Goal: Task Accomplishment & Management: Use online tool/utility

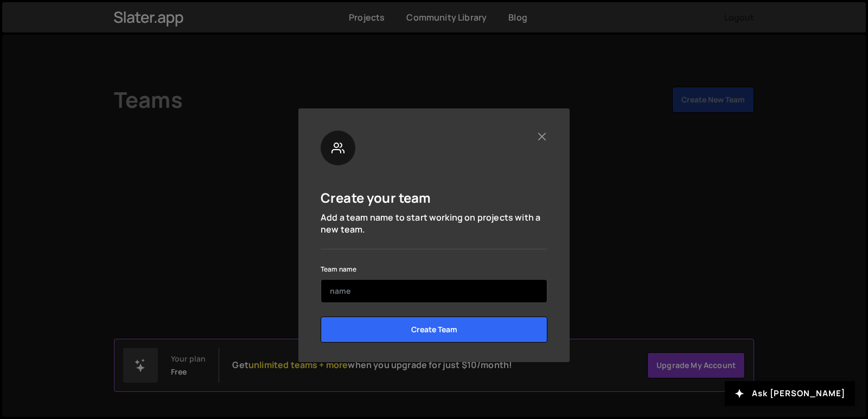
click at [360, 290] on input "text" at bounding box center [433, 291] width 227 height 24
type input "Netclue"
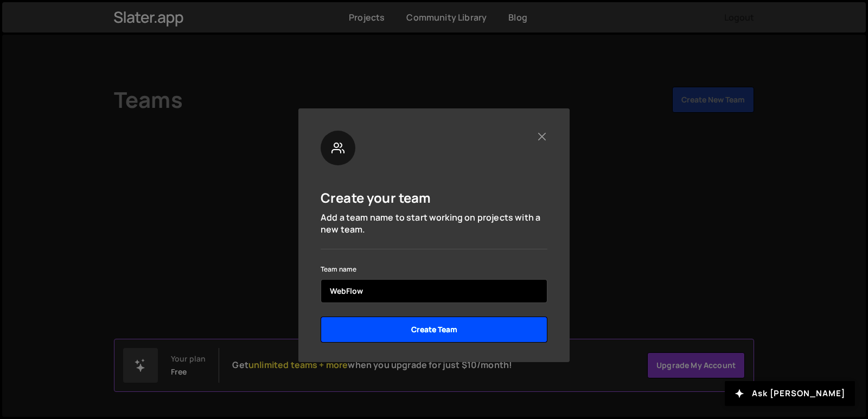
type input "WebFlow"
click at [371, 330] on input "Create Team" at bounding box center [433, 330] width 227 height 26
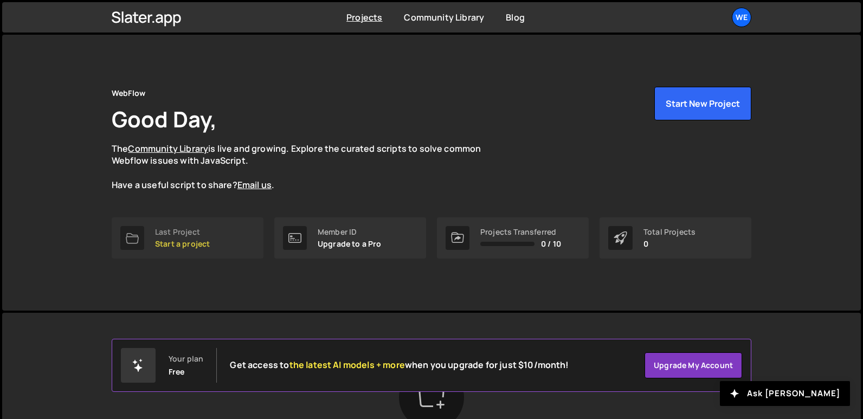
click at [193, 245] on p "Start a project" at bounding box center [182, 244] width 55 height 9
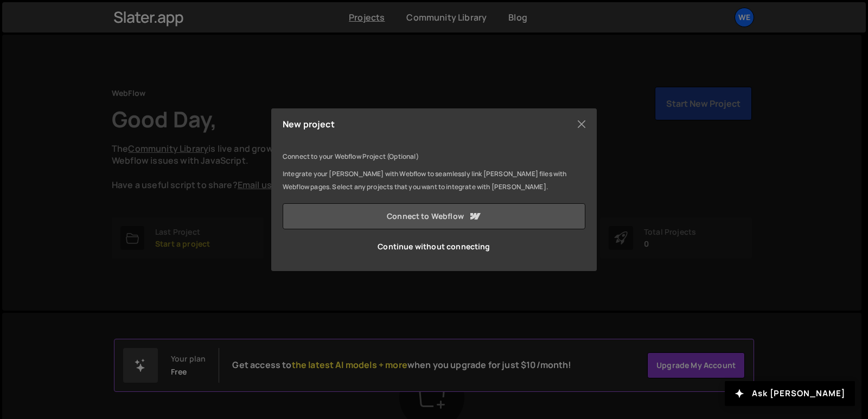
click at [395, 216] on link "Connect to Webflow" at bounding box center [434, 216] width 303 height 26
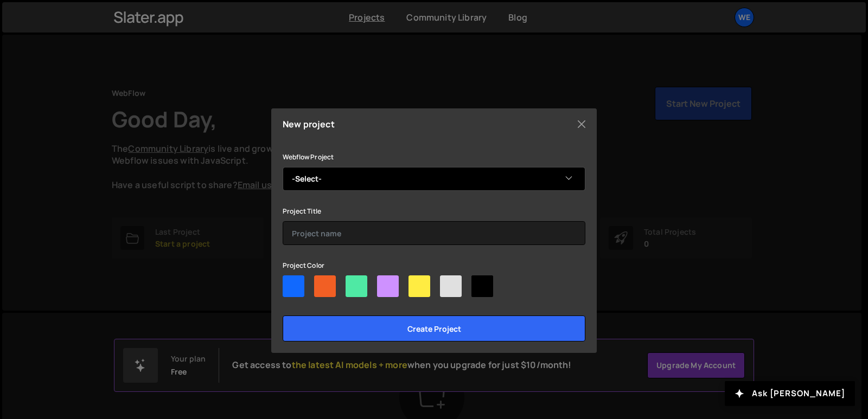
click at [357, 183] on select "-Select- Manish's Top-Notch Site eComBiz" at bounding box center [434, 179] width 303 height 24
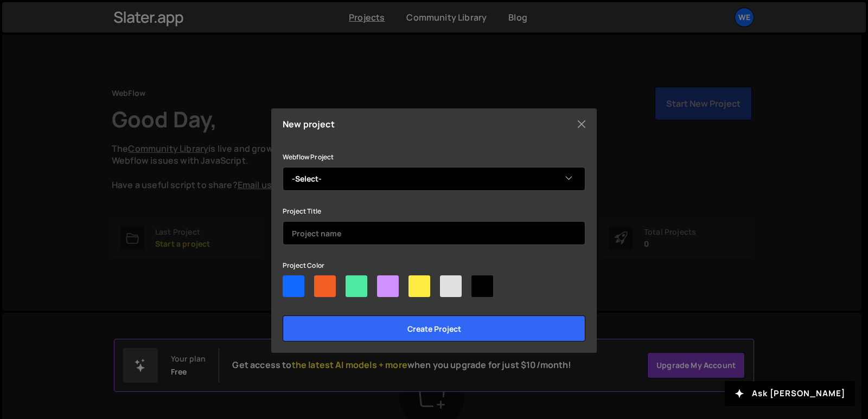
select select "68d46c8f8a98d4f05807ea16"
click at [283, 167] on select "-Select- Manish's Top-Notch Site eComBiz" at bounding box center [434, 179] width 303 height 24
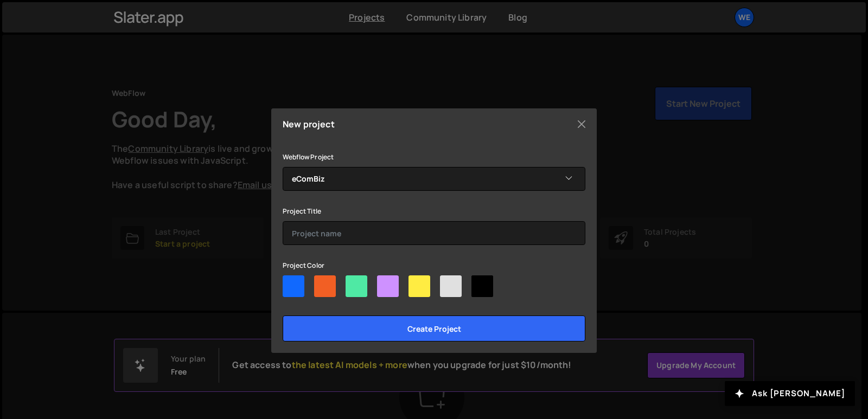
click at [479, 286] on div at bounding box center [482, 286] width 22 height 22
click at [478, 283] on input"] "radio" at bounding box center [474, 278] width 7 height 7
radio input"] "true"
drag, startPoint x: 301, startPoint y: 297, endPoint x: 293, endPoint y: 291, distance: 9.7
click at [298, 296] on div at bounding box center [434, 288] width 303 height 26
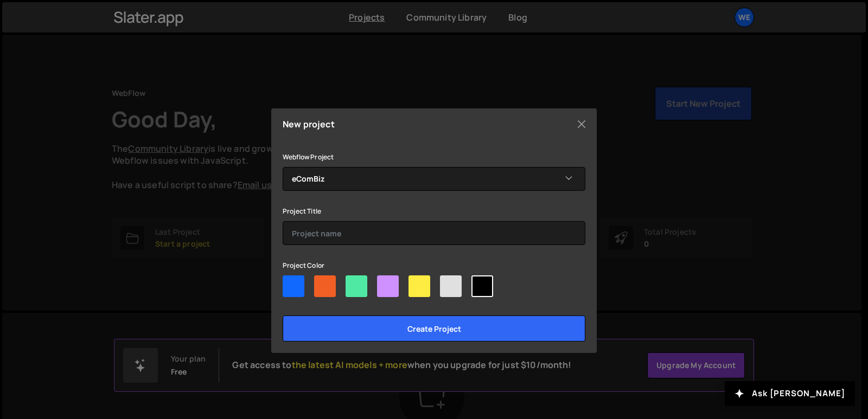
click at [293, 287] on div at bounding box center [294, 286] width 22 height 22
click at [290, 283] on input"] "radio" at bounding box center [286, 278] width 7 height 7
radio input"] "true"
click at [328, 287] on div at bounding box center [325, 286] width 22 height 22
click at [321, 283] on input"] "radio" at bounding box center [317, 278] width 7 height 7
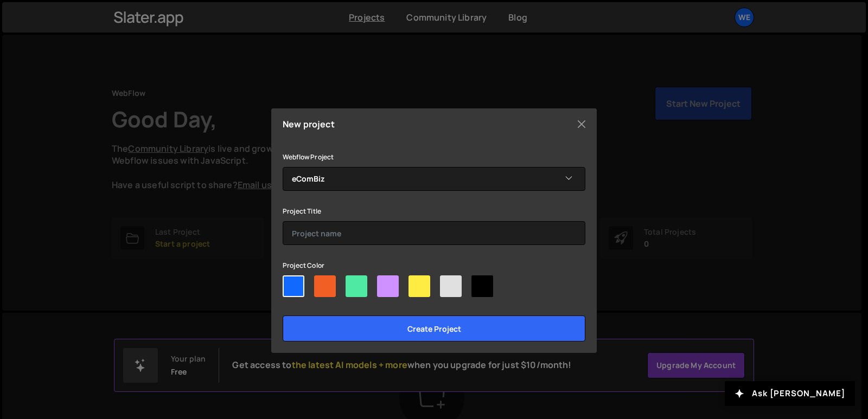
radio input"] "true"
click at [360, 292] on div at bounding box center [356, 286] width 22 height 22
click at [352, 283] on input"] "radio" at bounding box center [348, 278] width 7 height 7
radio input"] "true"
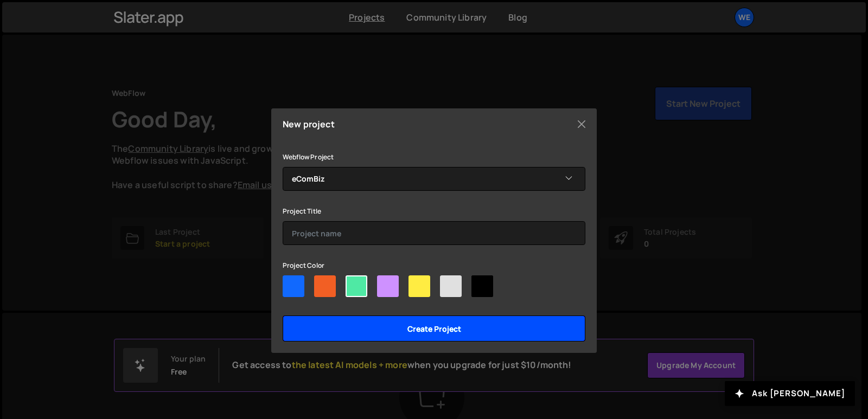
click at [373, 338] on input "Create project" at bounding box center [434, 329] width 303 height 26
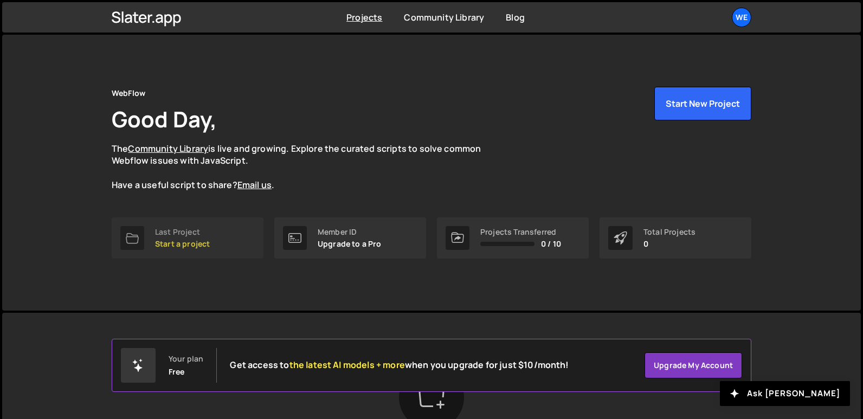
click at [176, 250] on link "Last Project Start a project" at bounding box center [188, 237] width 152 height 41
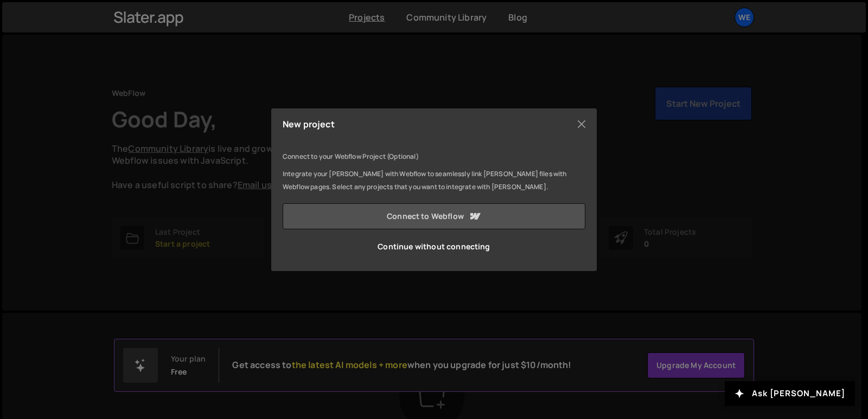
click at [428, 211] on link "Connect to Webflow" at bounding box center [434, 216] width 303 height 26
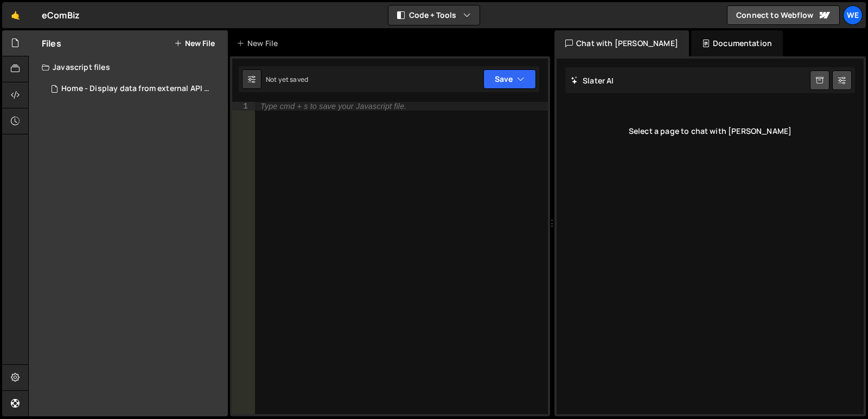
click at [380, 133] on div "Type cmd + s to save your Javascript file." at bounding box center [401, 267] width 293 height 330
click at [856, 11] on div "We" at bounding box center [853, 15] width 20 height 20
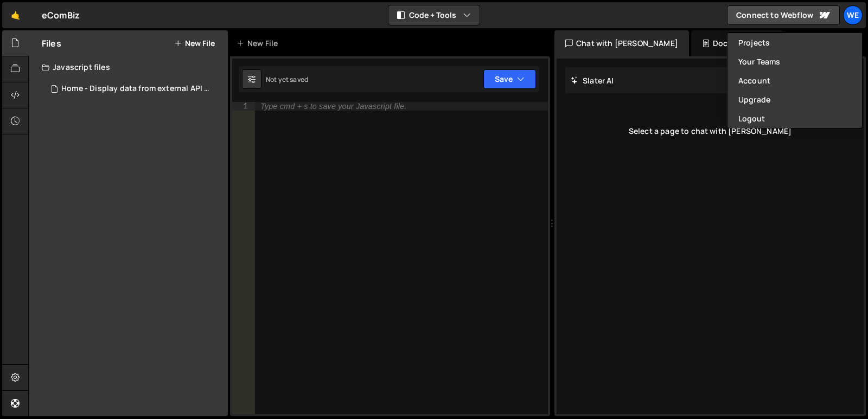
click at [810, 197] on div "Slater AI Start new chat Select a page to chat with Slater" at bounding box center [709, 237] width 307 height 356
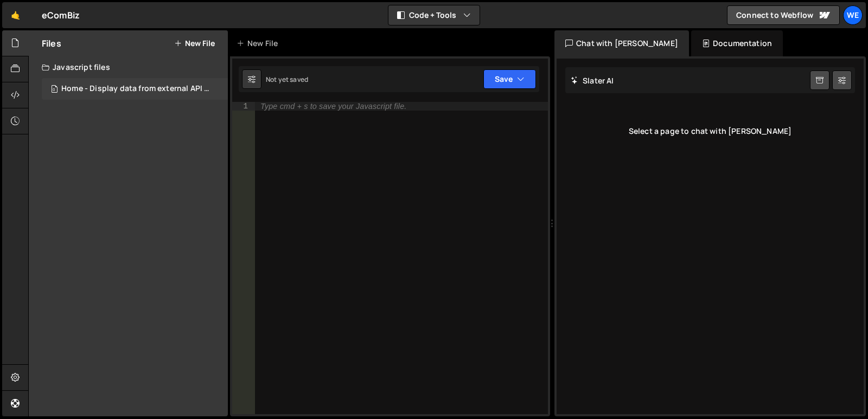
click at [148, 87] on div "Home - Display data from external API in Webflow.js" at bounding box center [136, 89] width 150 height 10
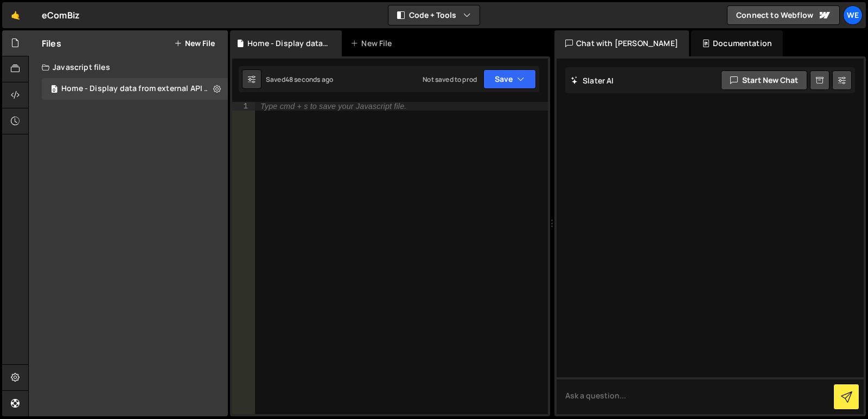
click at [331, 112] on div "Type cmd + s to save your Javascript file." at bounding box center [401, 267] width 293 height 330
click at [22, 50] on div at bounding box center [15, 43] width 27 height 26
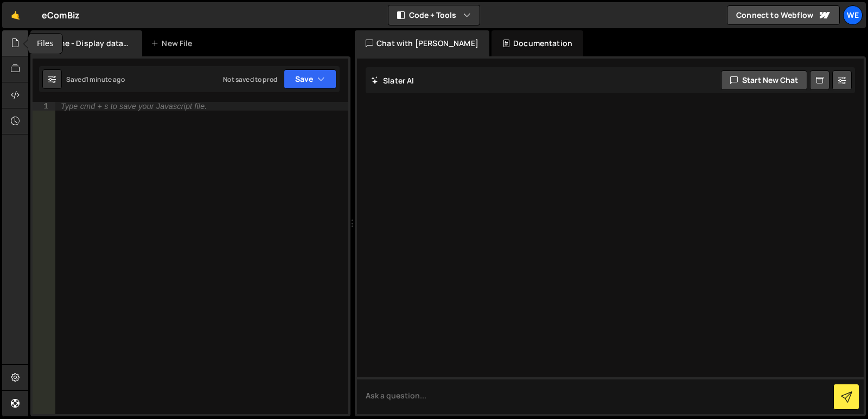
click at [16, 48] on icon at bounding box center [15, 43] width 9 height 12
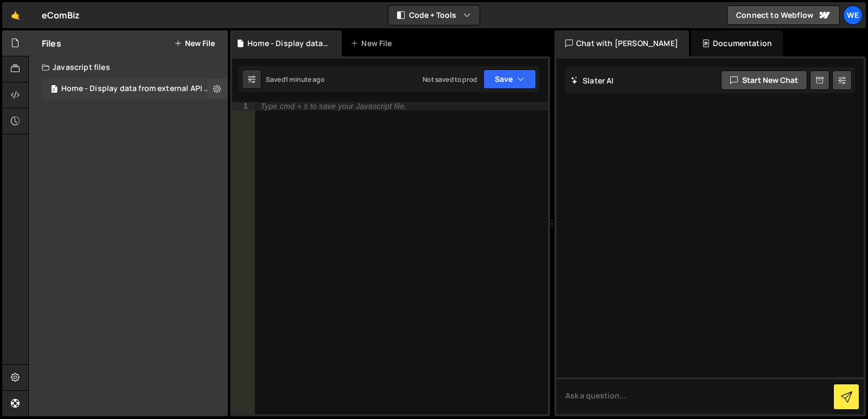
click at [107, 92] on div "Home - Display data from external API in Webflow.js" at bounding box center [136, 89] width 150 height 10
click at [139, 84] on div "Home - Display data from external API in Webflow.js" at bounding box center [136, 89] width 150 height 10
click at [219, 87] on icon at bounding box center [217, 89] width 8 height 10
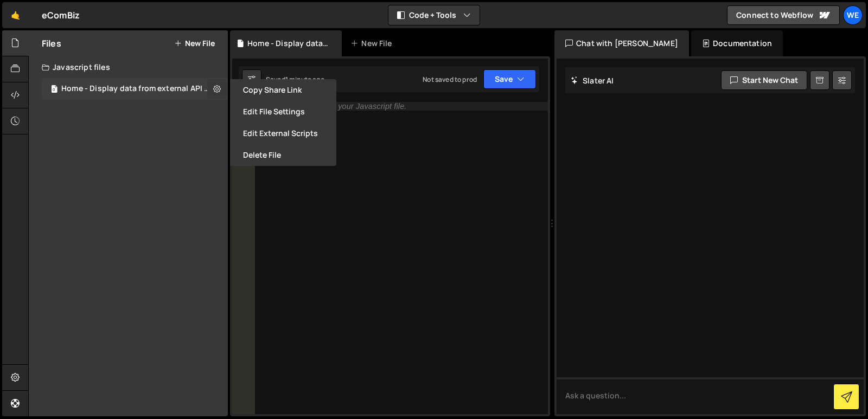
click at [219, 87] on icon at bounding box center [217, 89] width 8 height 10
click at [275, 113] on button "Edit File Settings" at bounding box center [283, 112] width 106 height 22
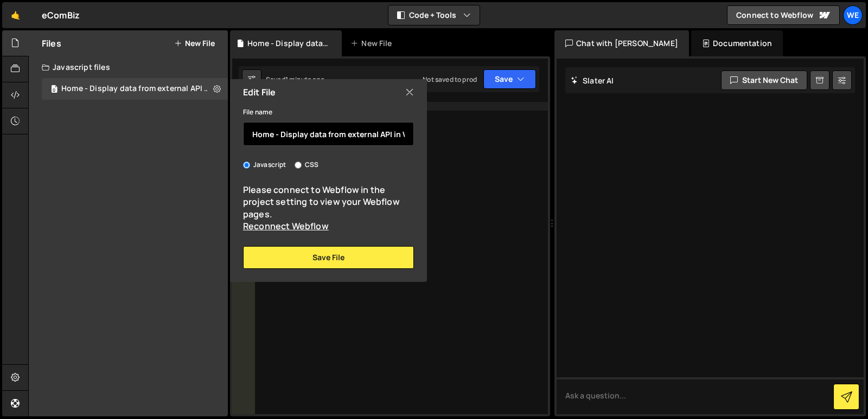
click at [360, 131] on input "Home - Display data from external API in Webflow" at bounding box center [328, 134] width 171 height 24
type input "Home - Display data from external API in Webflow"
click at [389, 270] on div "Edit File File name Index Javascript CSS Please connect to Webflow in the proje…" at bounding box center [327, 180] width 199 height 203
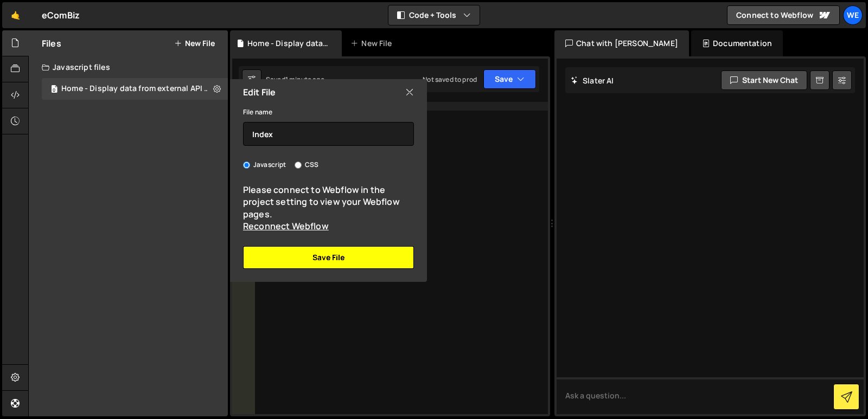
click at [388, 258] on button "Save File" at bounding box center [328, 257] width 171 height 23
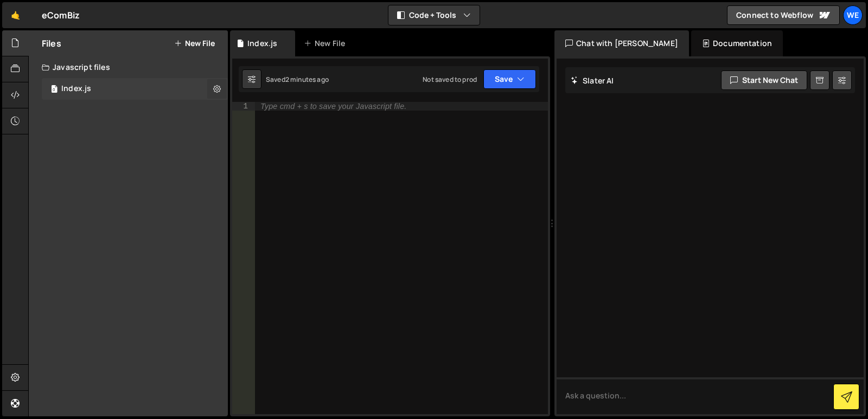
click at [213, 88] on button at bounding box center [217, 89] width 20 height 20
type input "Index"
radio input "true"
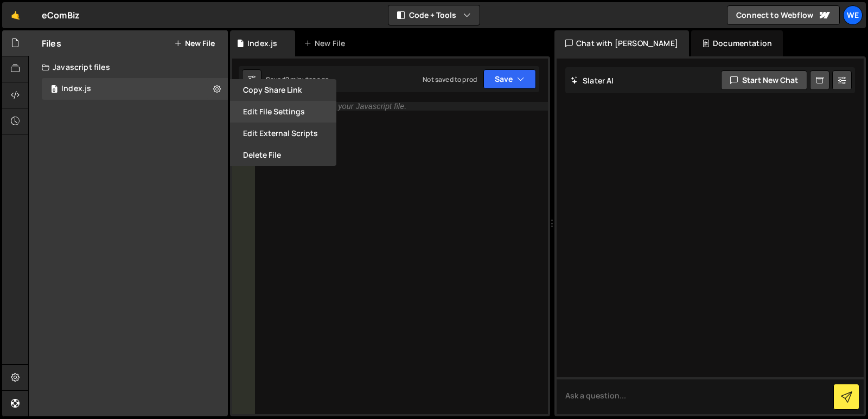
click at [272, 114] on button "Edit File Settings" at bounding box center [283, 112] width 106 height 22
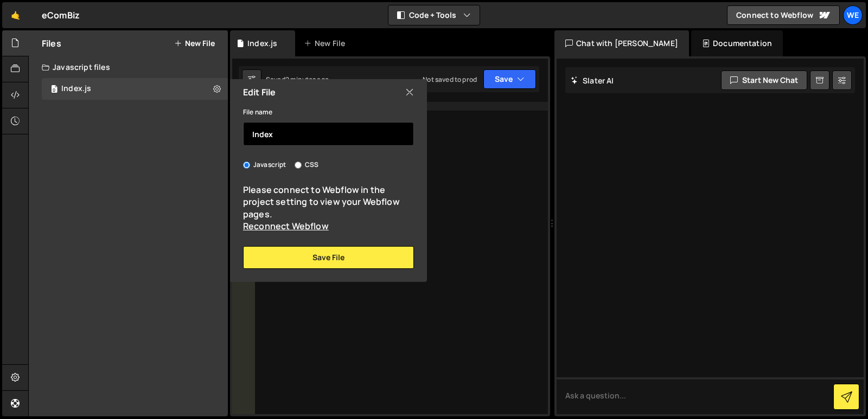
drag, startPoint x: 304, startPoint y: 134, endPoint x: 47, endPoint y: 129, distance: 257.1
click at [73, 136] on div "Files New File Javascript files 0 Index.js 0 CSS files Copy share link Edit Fil…" at bounding box center [128, 223] width 199 height 386
type input "index"
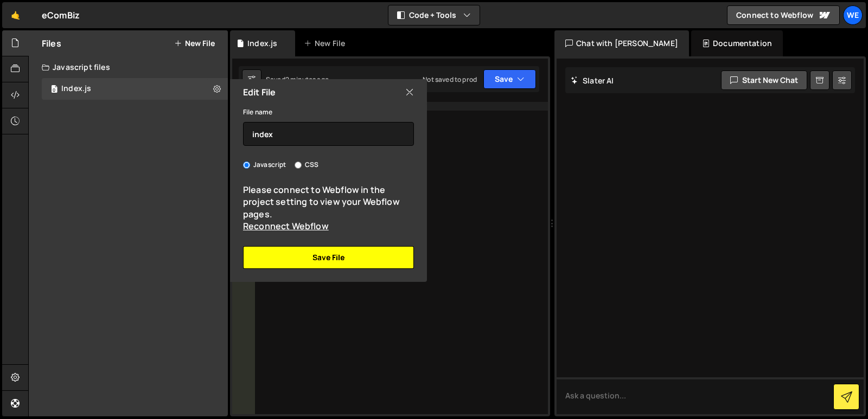
click at [349, 252] on button "Save File" at bounding box center [328, 257] width 171 height 23
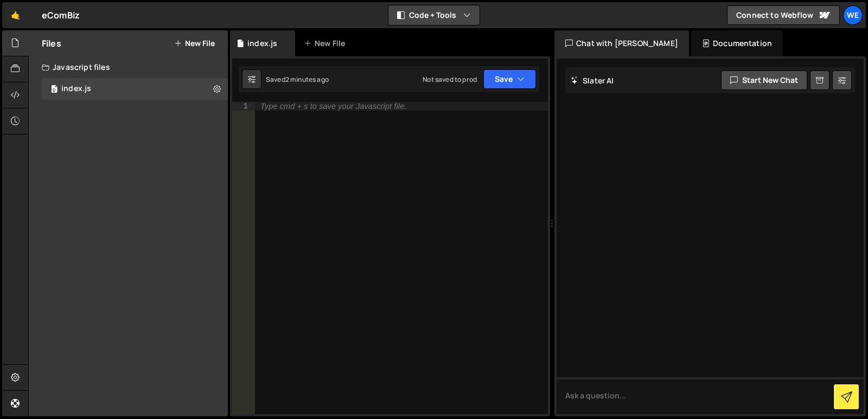
click at [430, 14] on button "Code + Tools" at bounding box center [433, 15] width 91 height 20
click at [439, 31] on button "Code Only" at bounding box center [434, 39] width 91 height 20
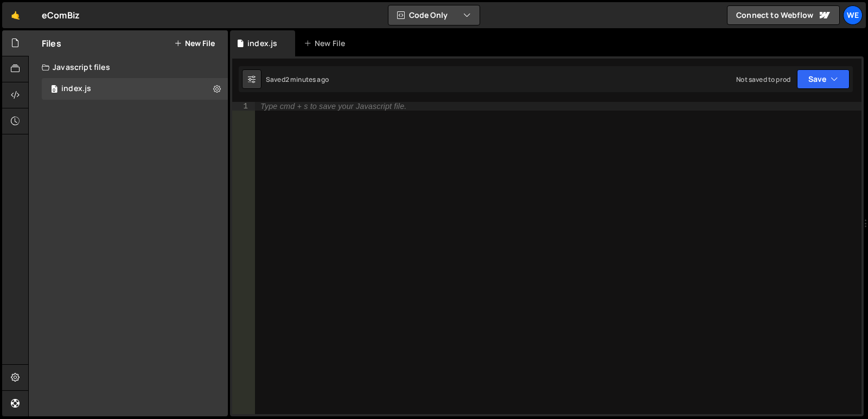
click at [440, 5] on button "Code Only" at bounding box center [433, 15] width 91 height 20
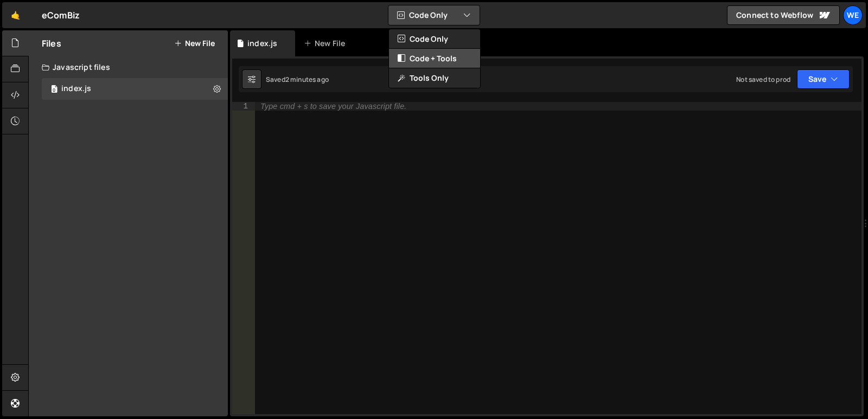
click at [450, 55] on button "Code + Tools" at bounding box center [434, 59] width 91 height 20
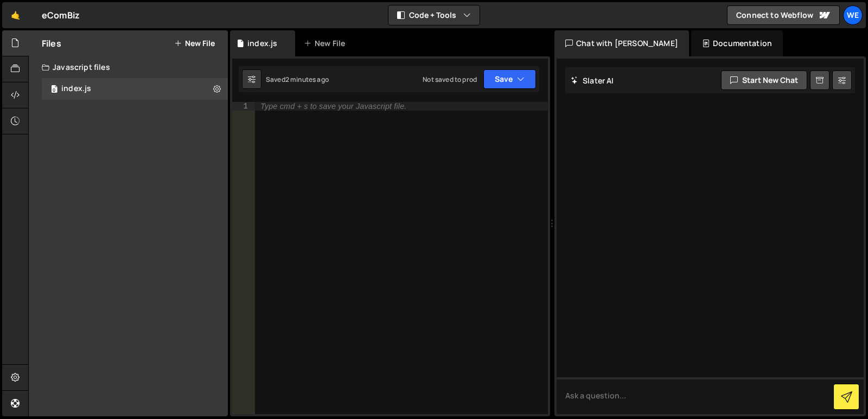
click at [630, 121] on div at bounding box center [709, 237] width 307 height 356
click at [426, 124] on div "Type cmd + s to save your Javascript file." at bounding box center [401, 267] width 293 height 330
click at [11, 92] on icon at bounding box center [15, 95] width 9 height 12
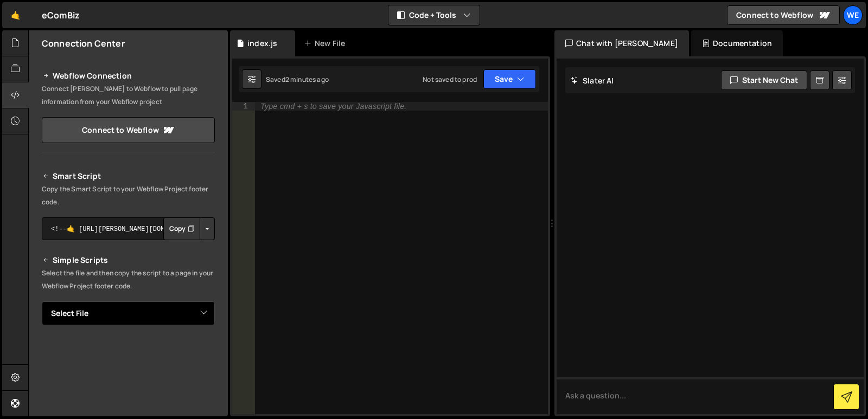
click at [115, 317] on select "Select File Home - Display data from external API in Webflow.js" at bounding box center [128, 314] width 173 height 24
select select "47374"
click at [42, 302] on select "Select File Home - Display data from external API in Webflow.js" at bounding box center [128, 314] width 173 height 24
click at [128, 315] on select "Select File index.js" at bounding box center [128, 314] width 173 height 24
select select "47374"
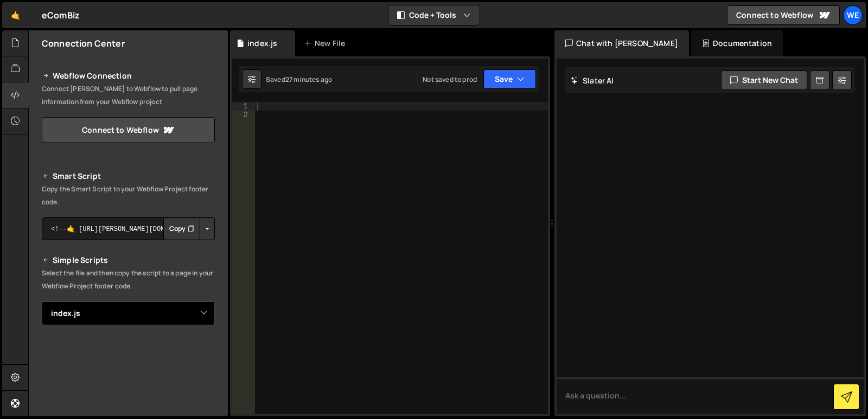
click at [42, 302] on select "Select File index.js" at bounding box center [128, 314] width 173 height 24
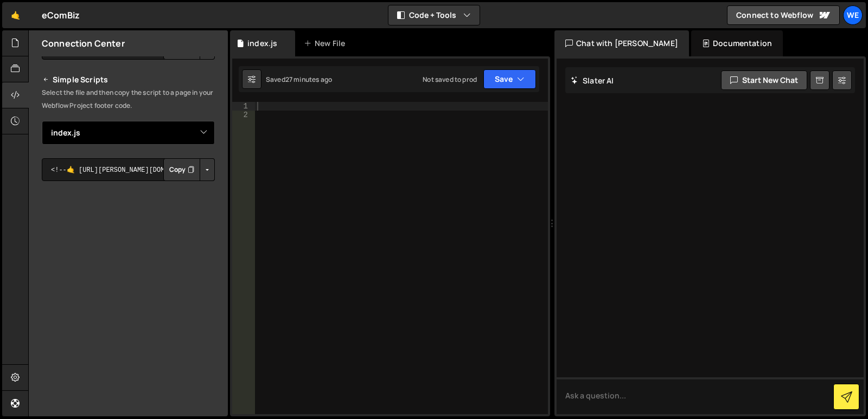
scroll to position [193, 0]
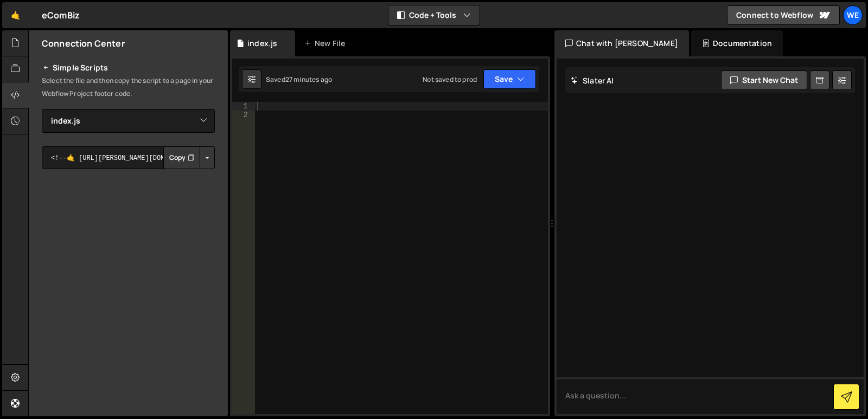
click at [182, 157] on button "Copy" at bounding box center [181, 157] width 37 height 23
click at [16, 22] on link "🤙" at bounding box center [15, 15] width 27 height 26
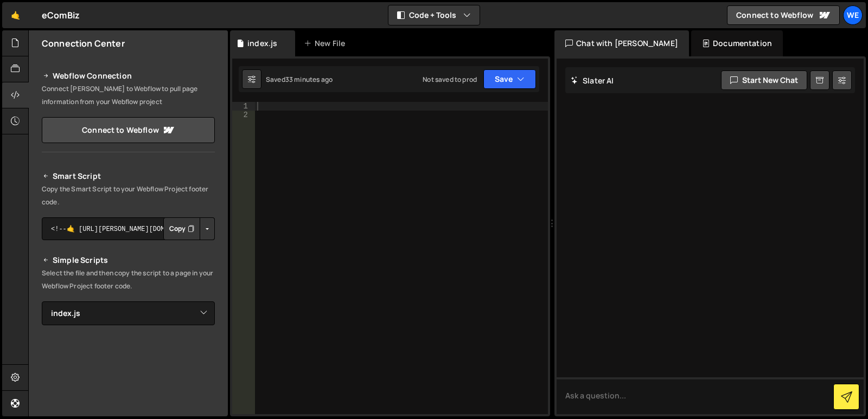
select select "47374"
click at [685, 393] on textarea at bounding box center [709, 395] width 307 height 37
click at [665, 305] on div at bounding box center [709, 237] width 307 height 356
drag, startPoint x: 659, startPoint y: 317, endPoint x: 661, endPoint y: 309, distance: 7.8
drag, startPoint x: 661, startPoint y: 309, endPoint x: 360, endPoint y: 265, distance: 304.2
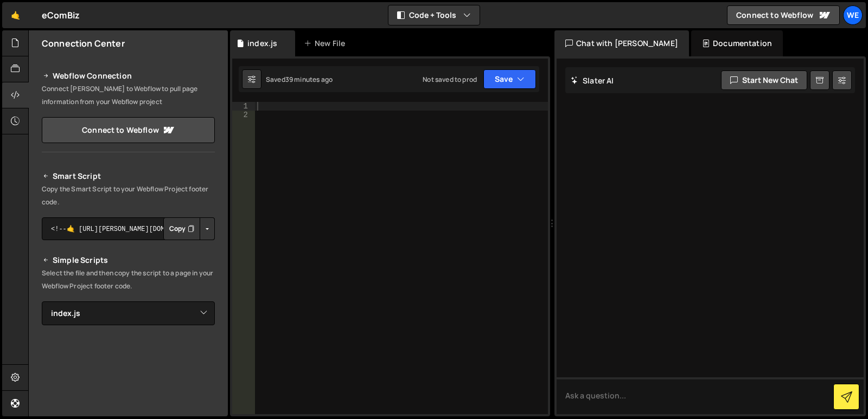
click at [360, 265] on div at bounding box center [401, 267] width 293 height 330
click at [579, 398] on textarea at bounding box center [709, 395] width 307 height 37
